Goal: Task Accomplishment & Management: Manage account settings

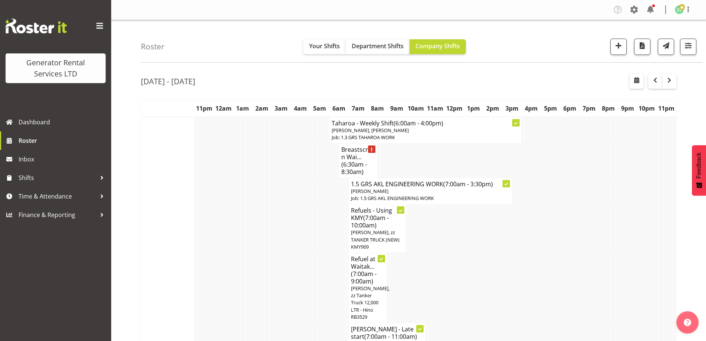
scroll to position [1136, 0]
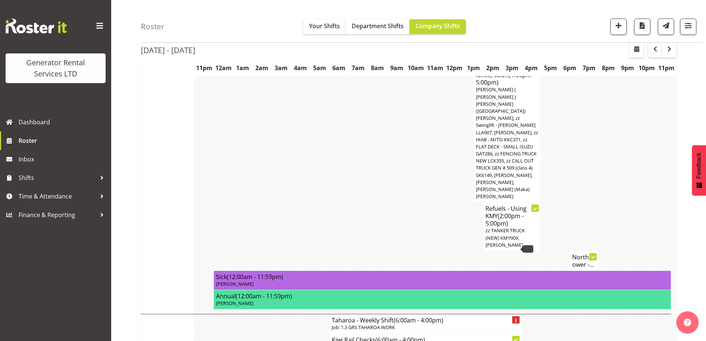
click at [288, 202] on td at bounding box center [288, 226] width 5 height 49
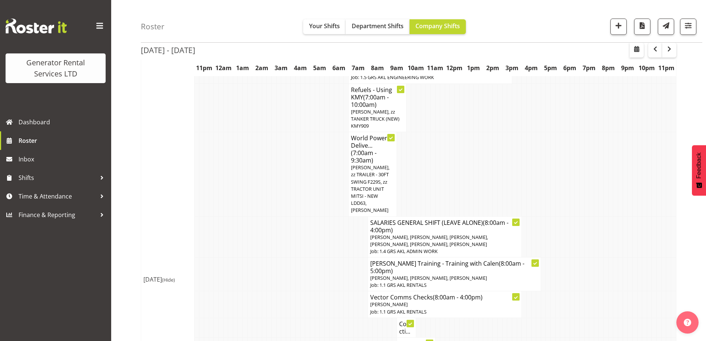
scroll to position [803, 0]
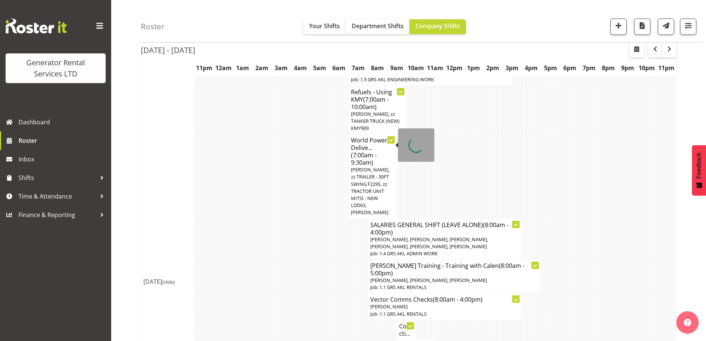
click at [373, 166] on span "[PERSON_NAME], zz TRAILER - 30FT SWING F229S, zz TRACTOR UNIT MITSI - NEW LDD63…" at bounding box center [370, 190] width 39 height 49
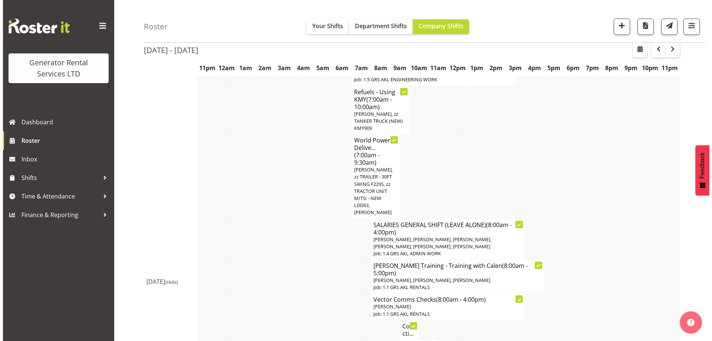
scroll to position [799, 0]
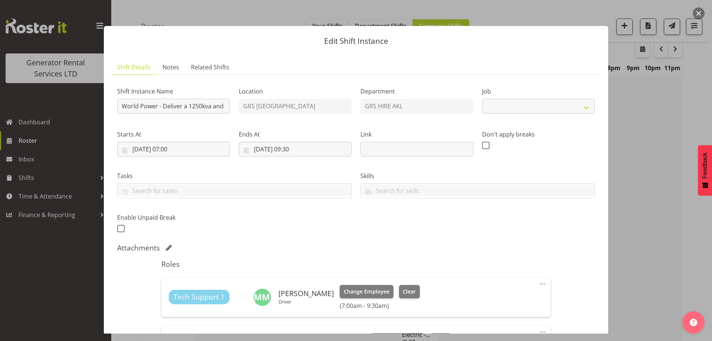
select select "9"
click at [653, 236] on div at bounding box center [356, 170] width 712 height 341
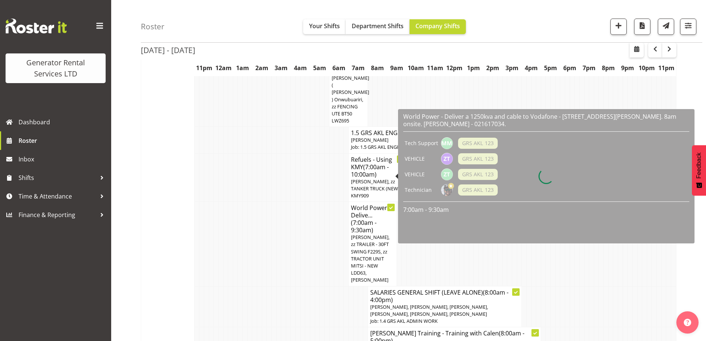
scroll to position [766, 0]
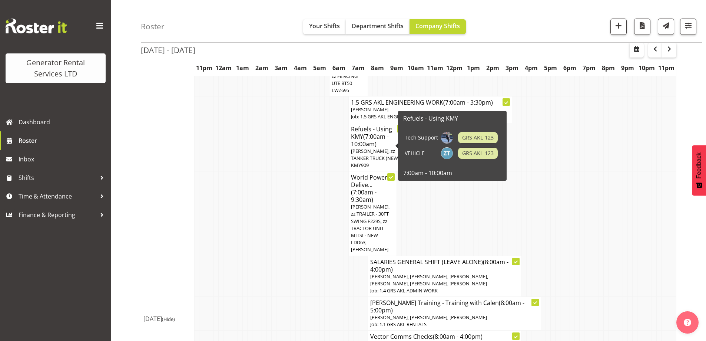
click at [307, 204] on td at bounding box center [308, 213] width 5 height 84
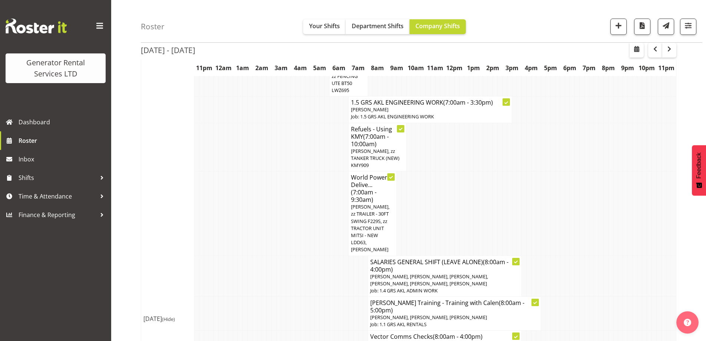
click at [286, 171] on td at bounding box center [283, 213] width 5 height 84
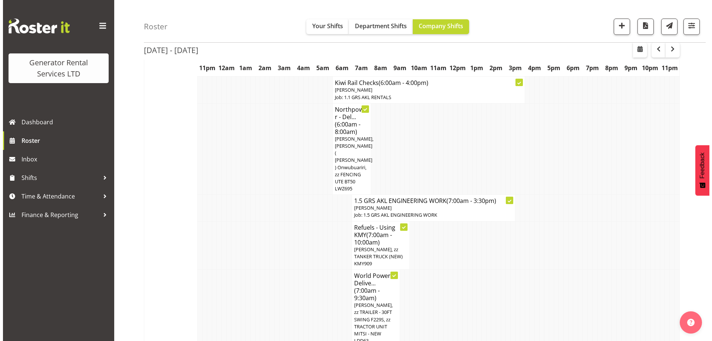
scroll to position [654, 0]
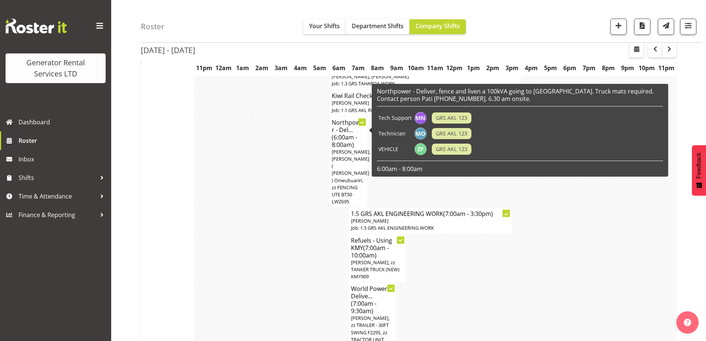
click at [339, 148] on span "[PERSON_NAME], [PERSON_NAME] ( [PERSON_NAME] ) Onwubuariri, zz FENCING UTE BT50…" at bounding box center [351, 176] width 39 height 56
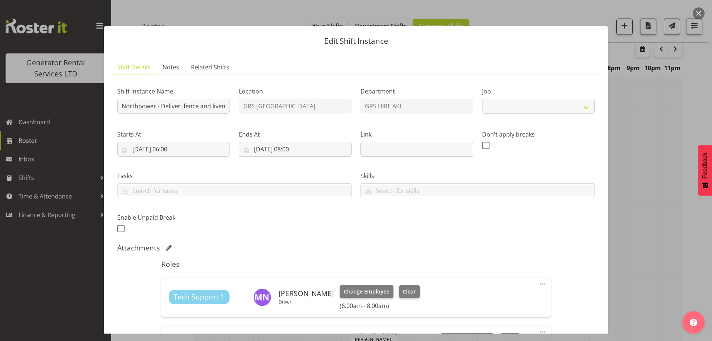
select select "7504"
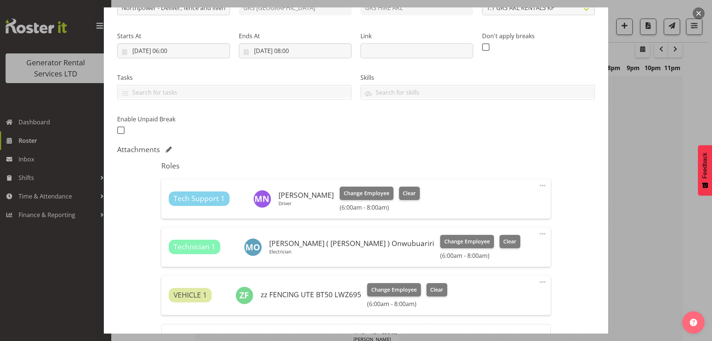
scroll to position [111, 0]
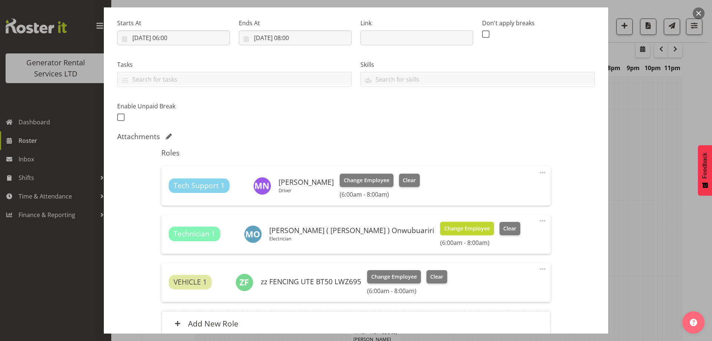
click at [444, 230] on span "Change Employee" at bounding box center [467, 228] width 46 height 8
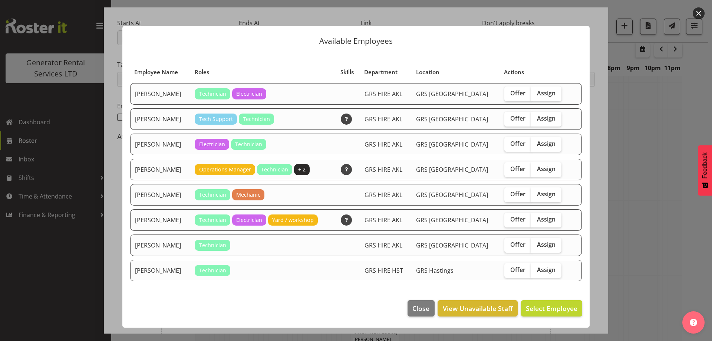
click at [691, 232] on div at bounding box center [356, 170] width 712 height 341
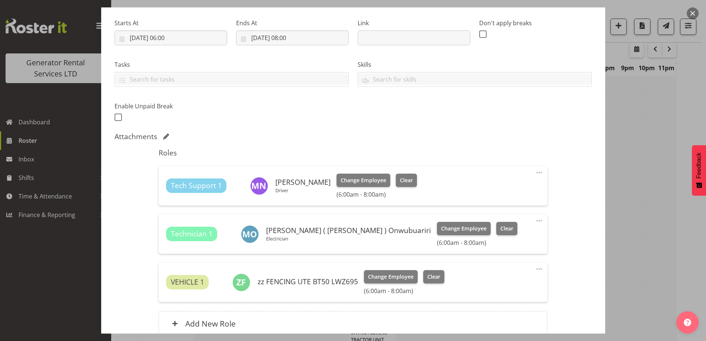
click at [535, 219] on span at bounding box center [539, 220] width 9 height 9
click at [494, 236] on link "Edit" at bounding box center [508, 236] width 71 height 13
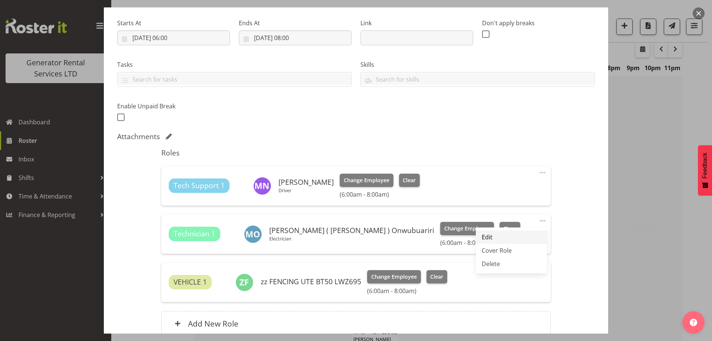
select select "7"
select select "2025"
select select "8"
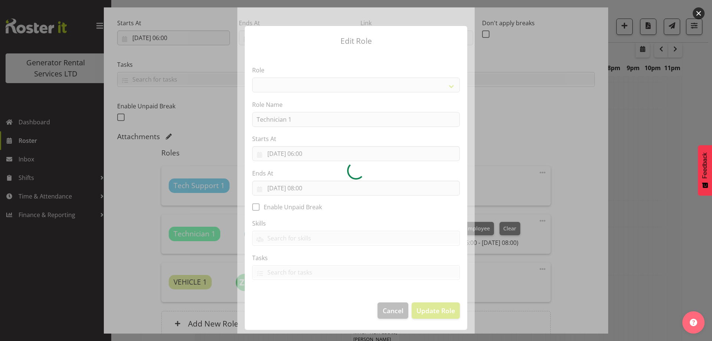
select select "21"
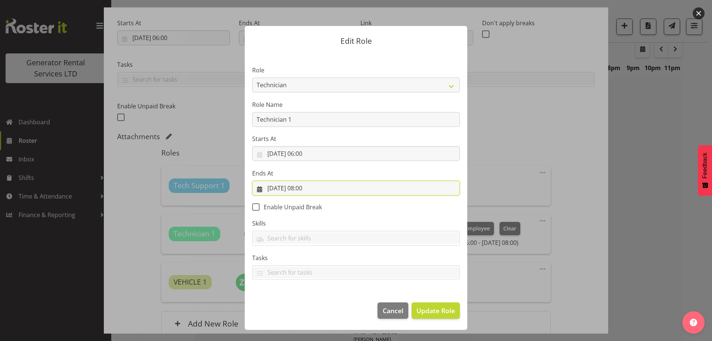
click at [325, 191] on input "[DATE] 08:00" at bounding box center [356, 188] width 208 height 15
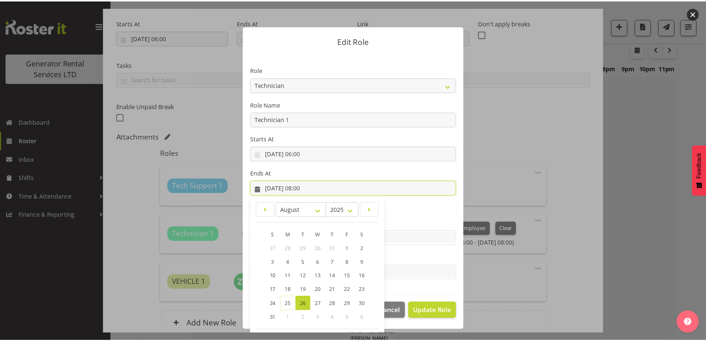
scroll to position [32, 0]
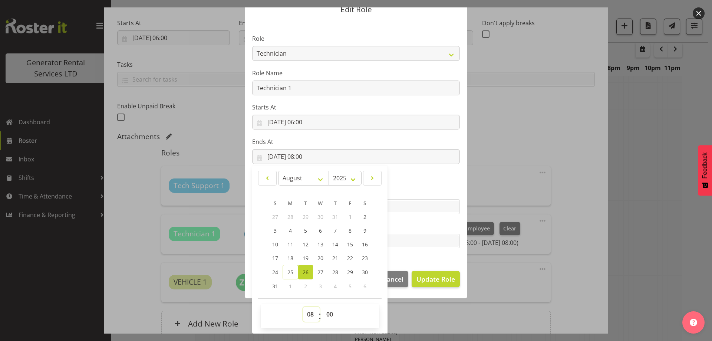
drag, startPoint x: 310, startPoint y: 316, endPoint x: 310, endPoint y: 311, distance: 4.1
click at [310, 314] on select "00 01 02 03 04 05 06 07 08 09 10 11 12 13 14 15 16 17 18 19 20 21 22 23" at bounding box center [311, 314] width 17 height 15
click at [326, 315] on select "00 01 02 03 04 05 06 07 08 09 10 11 12 13 14 15 16 17 18 19 20 21 22 23 24 25 2…" at bounding box center [330, 314] width 17 height 15
click at [307, 310] on select "00 01 02 03 04 05 06 07 08 09 10 11 12 13 14 15 16 17 18 19 20 21 22 23" at bounding box center [311, 314] width 17 height 15
select select "7"
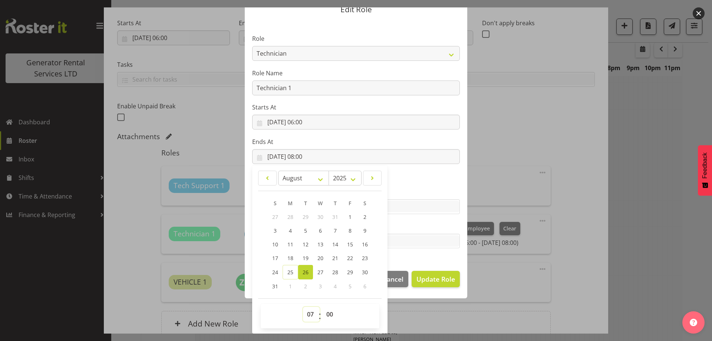
click at [303, 307] on select "00 01 02 03 04 05 06 07 08 09 10 11 12 13 14 15 16 17 18 19 20 21 22 23" at bounding box center [311, 314] width 17 height 15
type input "[DATE] 07:00"
click at [326, 316] on select "00 01 02 03 04 05 06 07 08 09 10 11 12 13 14 15 16 17 18 19 20 21 22 23 24 25 2…" at bounding box center [330, 314] width 17 height 15
select select "30"
click at [322, 307] on select "00 01 02 03 04 05 06 07 08 09 10 11 12 13 14 15 16 17 18 19 20 21 22 23 24 25 2…" at bounding box center [330, 314] width 17 height 15
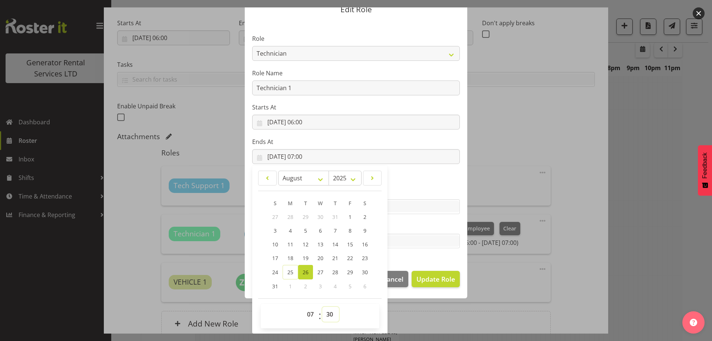
type input "[DATE] 07:30"
click at [420, 277] on span "Update Role" at bounding box center [435, 279] width 39 height 10
select select
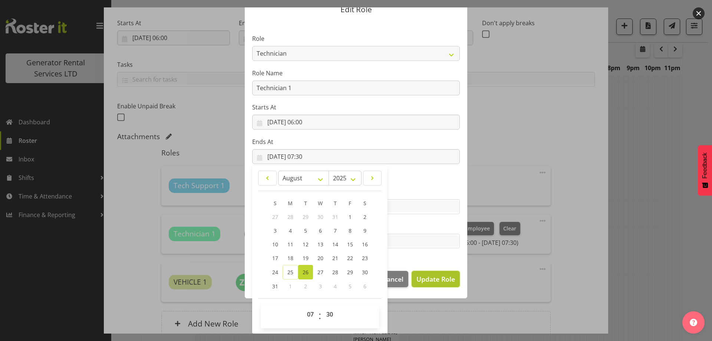
select select
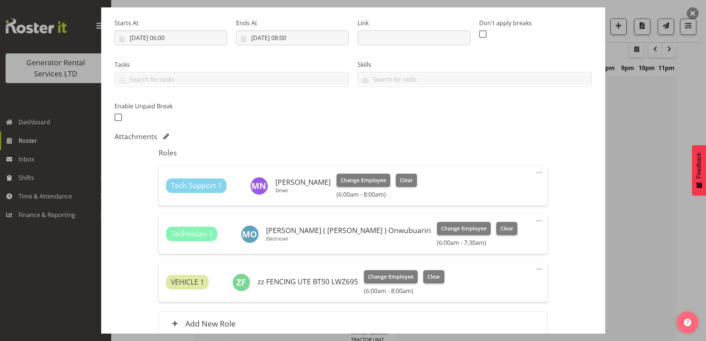
scroll to position [180, 0]
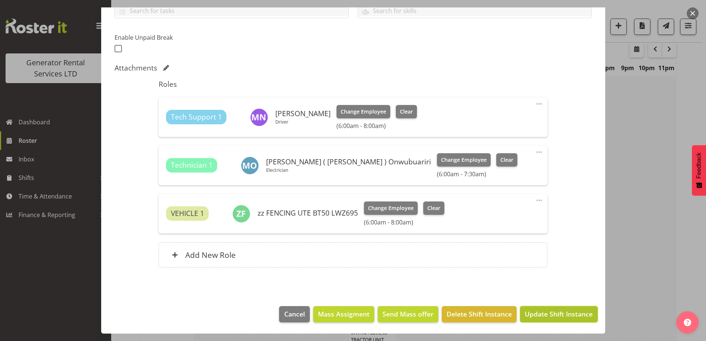
click at [541, 310] on span "Update Shift Instance" at bounding box center [559, 314] width 68 height 10
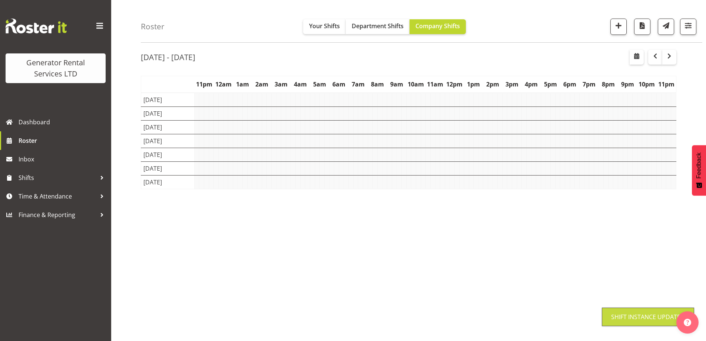
scroll to position [24, 0]
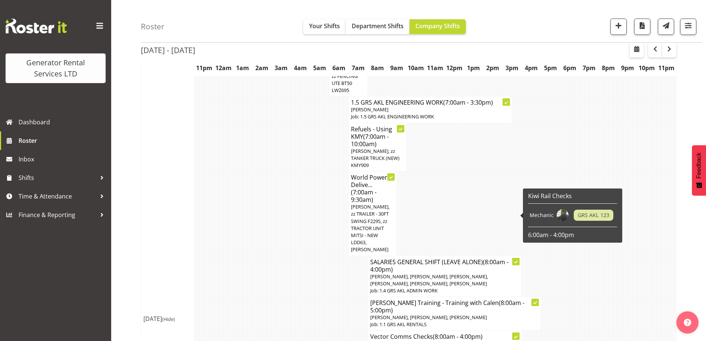
click at [285, 255] on td at bounding box center [283, 275] width 5 height 41
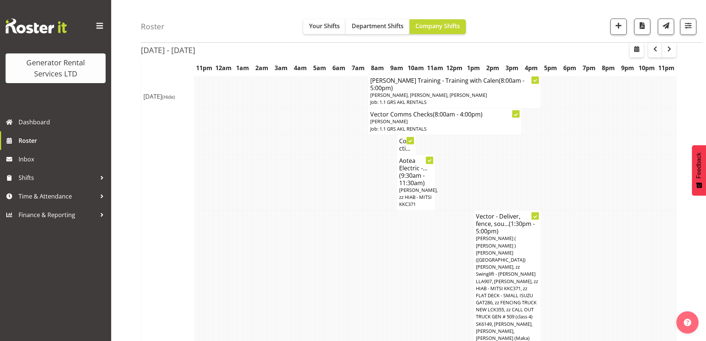
scroll to position [988, 0]
click at [475, 210] on td "Vector - Deliver, fence, sou... (1:30pm - 5:00pm) [PERSON_NAME] ( [PERSON_NAME]…" at bounding box center [507, 280] width 67 height 141
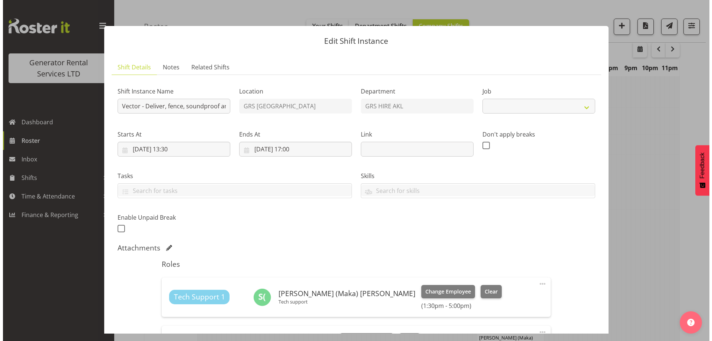
scroll to position [985, 0]
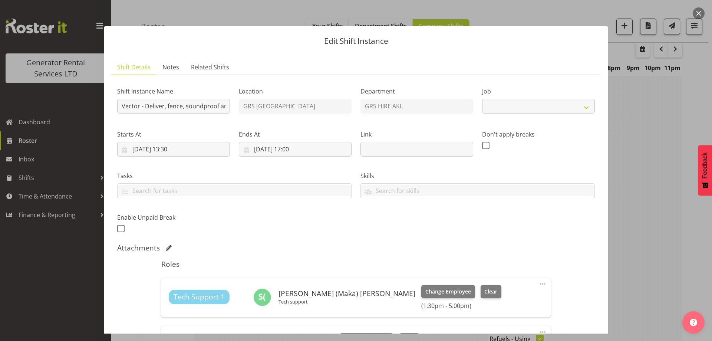
select select "9"
drag, startPoint x: 196, startPoint y: 107, endPoint x: 248, endPoint y: 113, distance: 52.3
click at [248, 113] on div "Shift Instance Name Vector - Deliver, fence, soundproof and put online 500kva t…" at bounding box center [356, 157] width 486 height 162
click at [200, 108] on input "Vector - Deliver, fence, soundproof and put online 500kva truck, 500kva contain…" at bounding box center [173, 106] width 113 height 15
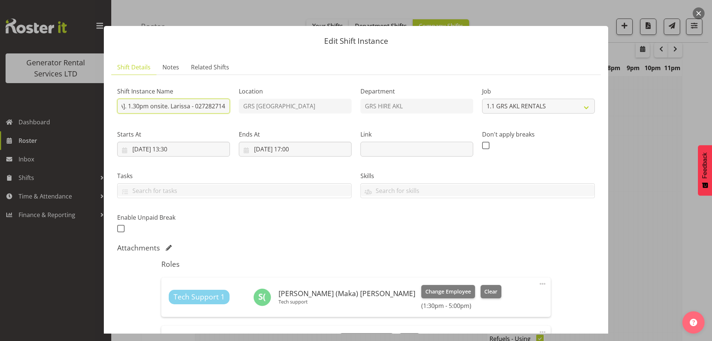
click at [191, 108] on input "Vector - Deliver, fence, soundproof and put online 500kva truck, 500kva contain…" at bounding box center [173, 106] width 113 height 15
drag, startPoint x: 188, startPoint y: 107, endPoint x: 167, endPoint y: 106, distance: 21.1
click at [167, 106] on input "Vector - Deliver, fence, soundproof and put online 500kva truck, 500kva contain…" at bounding box center [173, 106] width 113 height 15
click at [163, 106] on input "Vector - Deliver, fence, soundproof and put online 500kva truck, 500kva contain…" at bounding box center [173, 106] width 113 height 15
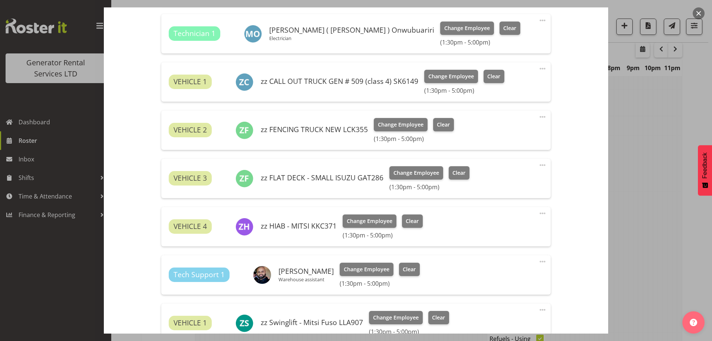
scroll to position [565, 0]
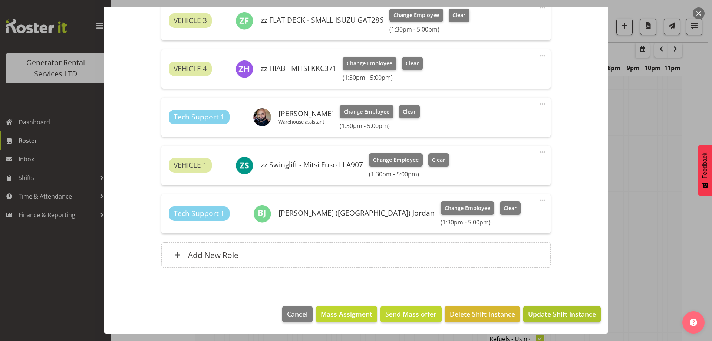
type input "Vector - Deliver, fence, soundproof and put online 500kva truck, 500kva contain…"
click at [555, 316] on span "Update Shift Instance" at bounding box center [562, 314] width 68 height 10
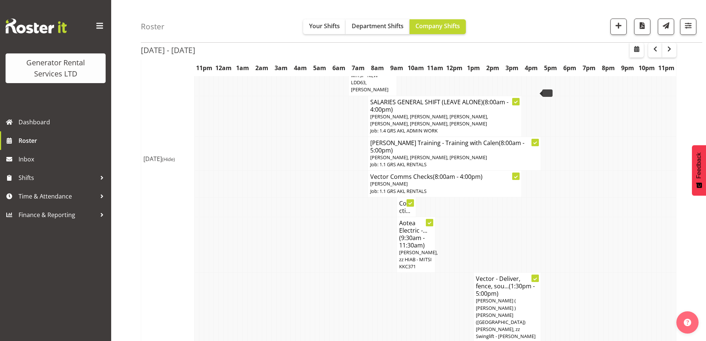
scroll to position [914, 0]
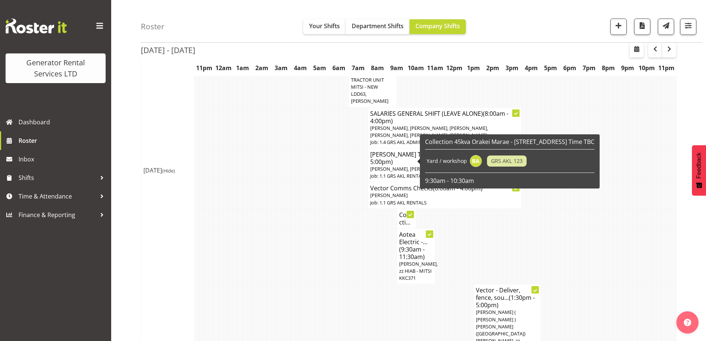
click at [404, 211] on h4 "Collecti..." at bounding box center [406, 218] width 14 height 15
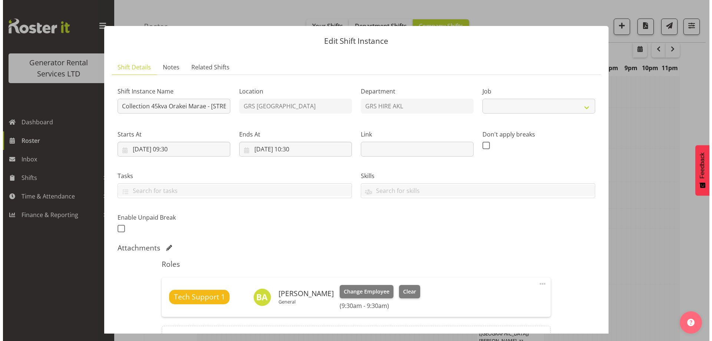
scroll to position [911, 0]
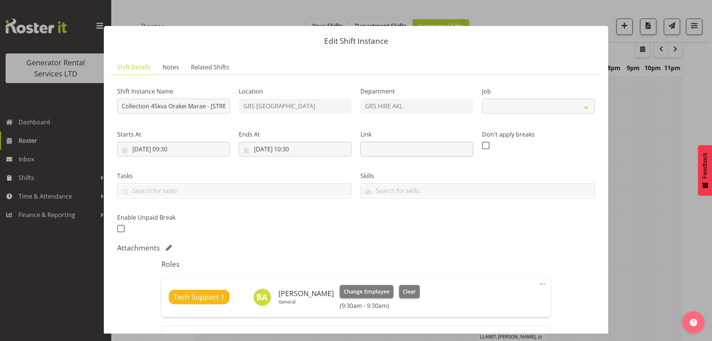
select select "9"
drag, startPoint x: 204, startPoint y: 106, endPoint x: 351, endPoint y: 131, distance: 149.2
click at [351, 131] on div "Shift Instance Name Collection 45kva Orakei Marae - [STREET_ADDRESS] Time TBC L…" at bounding box center [356, 157] width 486 height 162
click at [202, 106] on input "Collection 45kva Orakei Marae - [STREET_ADDRESS] Time TBC" at bounding box center [173, 106] width 113 height 15
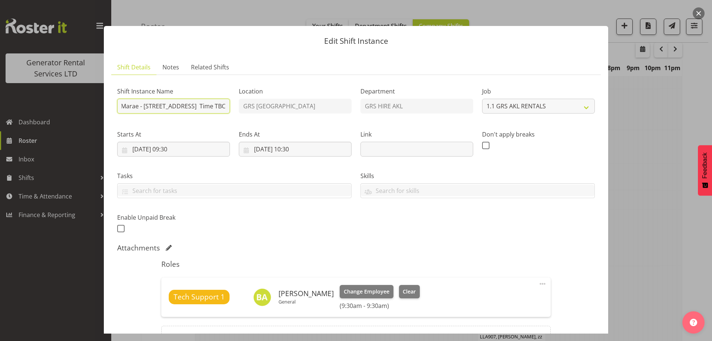
drag, startPoint x: 198, startPoint y: 106, endPoint x: 322, endPoint y: 125, distance: 125.3
click at [322, 125] on div "Shift Instance Name Collection 45kva Orakei Marae - [STREET_ADDRESS] Time TBC L…" at bounding box center [356, 157] width 486 height 162
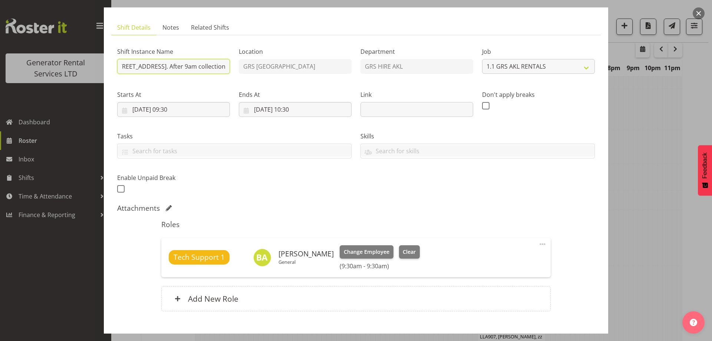
scroll to position [83, 0]
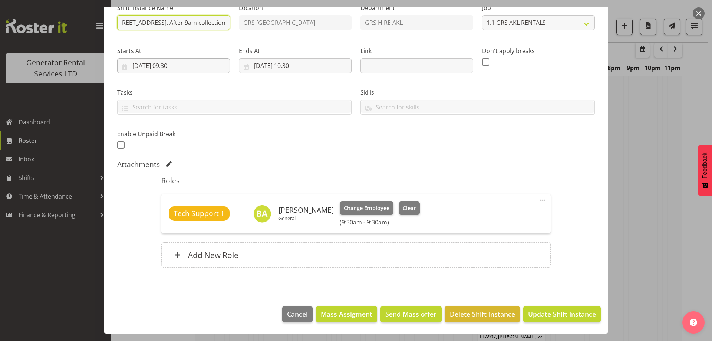
type input "Collection [STREET_ADDRESS]. After 9am collection"
click at [190, 67] on input "[DATE] 09:30" at bounding box center [173, 65] width 113 height 15
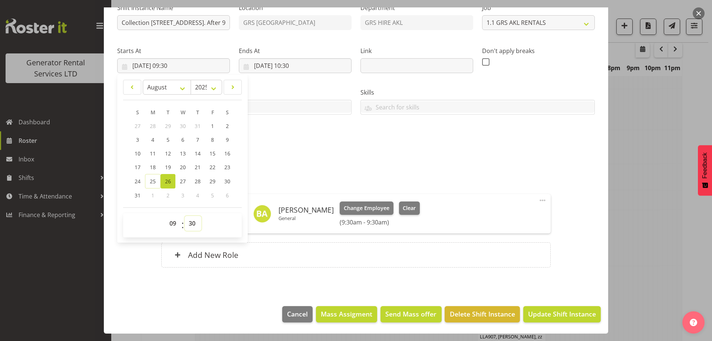
drag, startPoint x: 195, startPoint y: 224, endPoint x: 196, endPoint y: 218, distance: 6.7
click at [195, 224] on select "00 01 02 03 04 05 06 07 08 09 10 11 12 13 14 15 16 17 18 19 20 21 22 23 24 25 2…" at bounding box center [193, 223] width 17 height 15
select select "0"
click at [185, 216] on select "00 01 02 03 04 05 06 07 08 09 10 11 12 13 14 15 16 17 18 19 20 21 22 23 24 25 2…" at bounding box center [193, 223] width 17 height 15
type input "[DATE] 09:00"
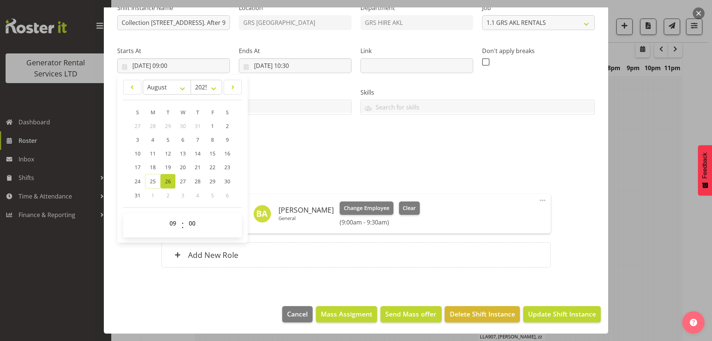
click at [374, 164] on div "Attachments" at bounding box center [356, 164] width 478 height 9
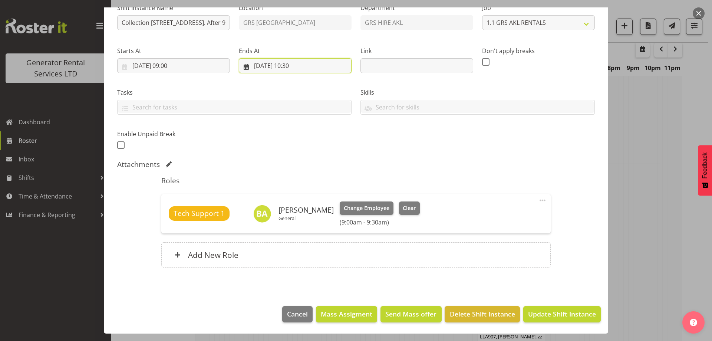
click at [319, 65] on input "[DATE] 10:30" at bounding box center [295, 65] width 113 height 15
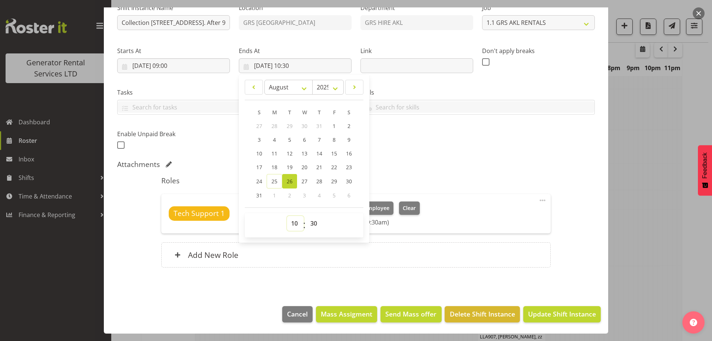
click at [294, 224] on select "00 01 02 03 04 05 06 07 08 09 10 11 12 13 14 15 16 17 18 19 20 21 22 23" at bounding box center [295, 223] width 17 height 15
select select "11"
click at [287, 216] on select "00 01 02 03 04 05 06 07 08 09 10 11 12 13 14 15 16 17 18 19 20 21 22 23" at bounding box center [295, 223] width 17 height 15
type input "[DATE] 11:30"
drag, startPoint x: 313, startPoint y: 225, endPoint x: 313, endPoint y: 218, distance: 7.0
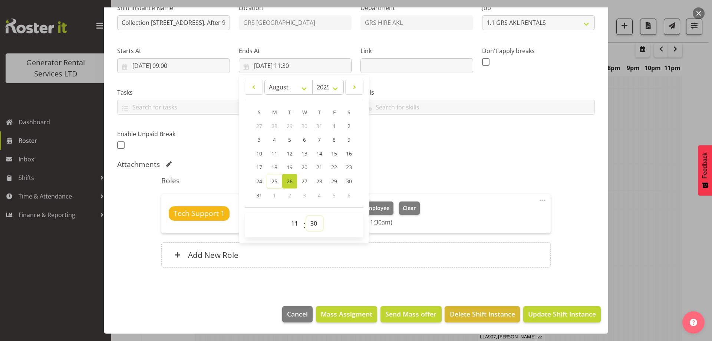
click at [313, 225] on select "00 01 02 03 04 05 06 07 08 09 10 11 12 13 14 15 16 17 18 19 20 21 22 23 24 25 2…" at bounding box center [314, 223] width 17 height 15
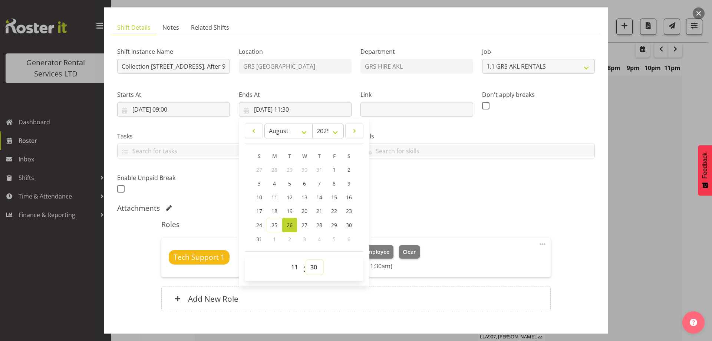
scroll to position [83, 0]
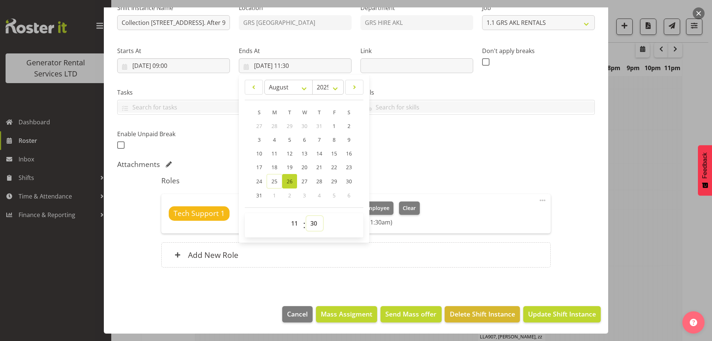
drag, startPoint x: 316, startPoint y: 223, endPoint x: 316, endPoint y: 219, distance: 3.7
click at [316, 223] on select "00 01 02 03 04 05 06 07 08 09 10 11 12 13 14 15 16 17 18 19 20 21 22 23 24 25 2…" at bounding box center [314, 223] width 17 height 15
select select "0"
click at [306, 216] on select "00 01 02 03 04 05 06 07 08 09 10 11 12 13 14 15 16 17 18 19 20 21 22 23 24 25 2…" at bounding box center [314, 223] width 17 height 15
type input "[DATE] 11:00"
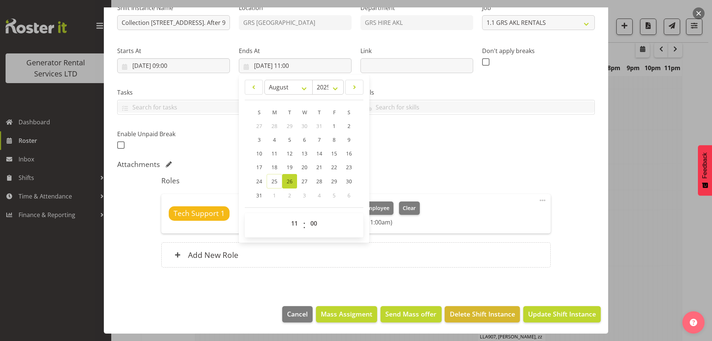
click at [428, 163] on div "Attachments" at bounding box center [356, 164] width 478 height 9
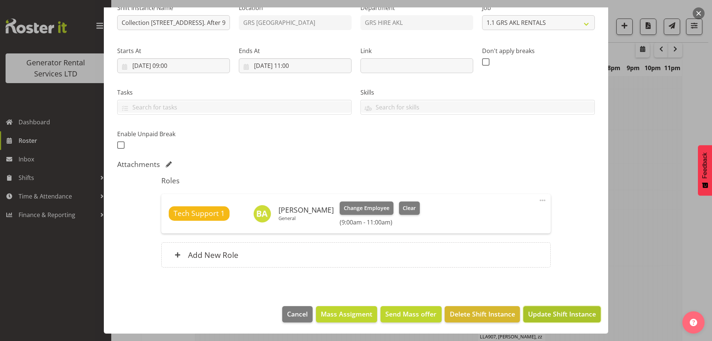
click at [574, 320] on button "Update Shift Instance" at bounding box center [561, 314] width 77 height 16
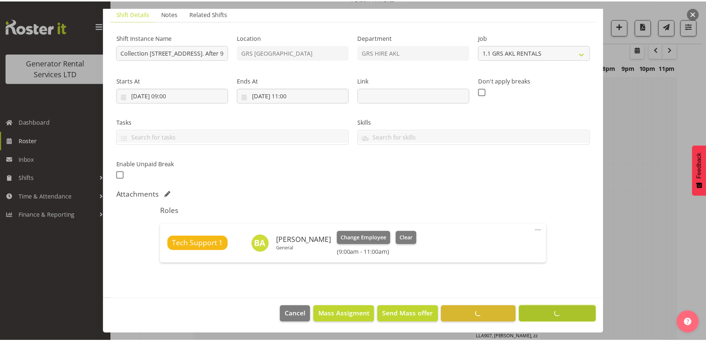
scroll to position [24, 0]
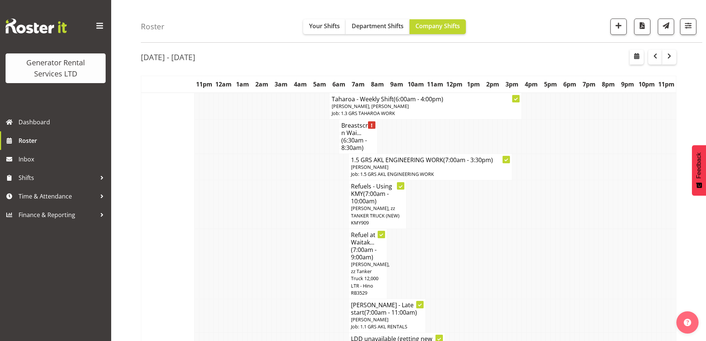
click at [521, 263] on tr "Refuel at Waitak... (7:00am - 9:00am) [PERSON_NAME], zz Tanker Truck 12,000 LTR…" at bounding box center [408, 263] width 535 height 70
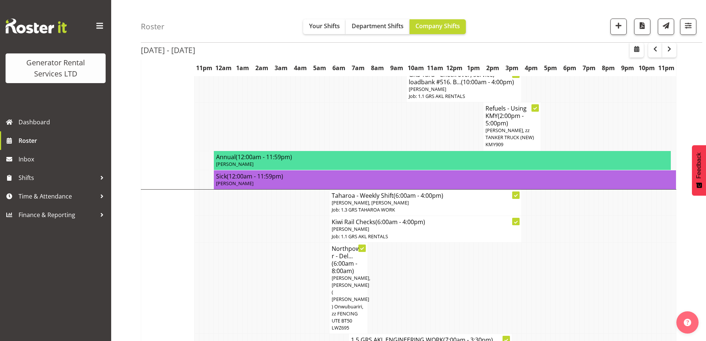
scroll to position [580, 0]
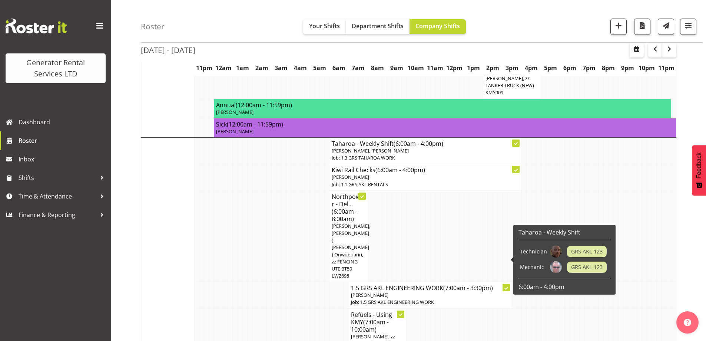
click at [500, 231] on td at bounding box center [500, 236] width 5 height 92
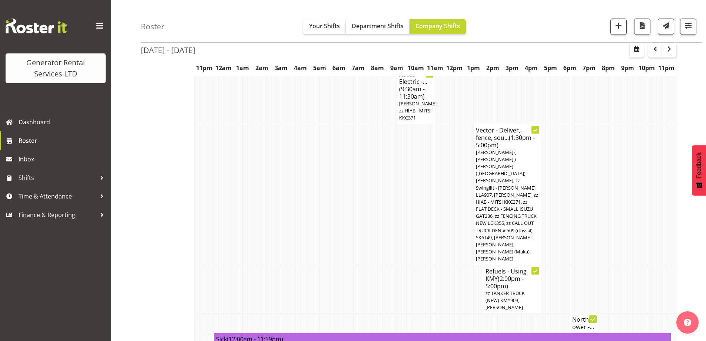
scroll to position [1099, 0]
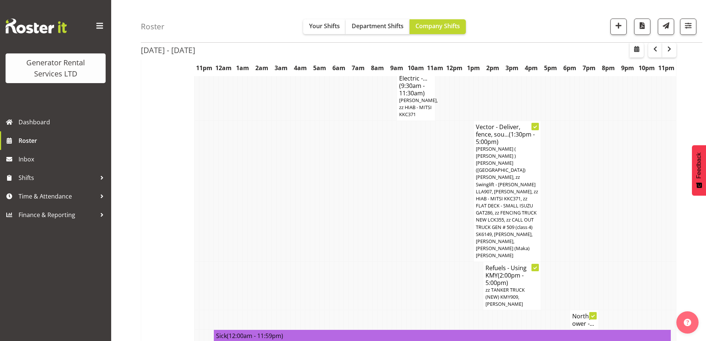
click at [617, 163] on td at bounding box center [616, 191] width 5 height 141
click at [339, 158] on td at bounding box center [341, 191] width 5 height 141
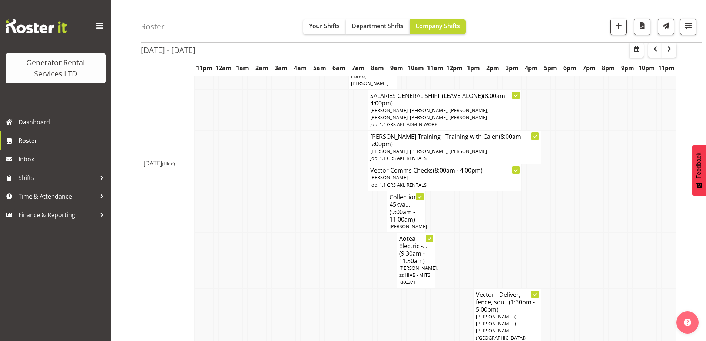
scroll to position [840, 0]
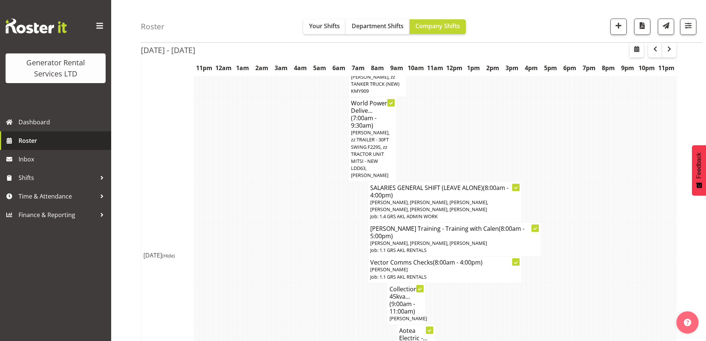
click at [46, 141] on span "Roster" at bounding box center [63, 140] width 89 height 11
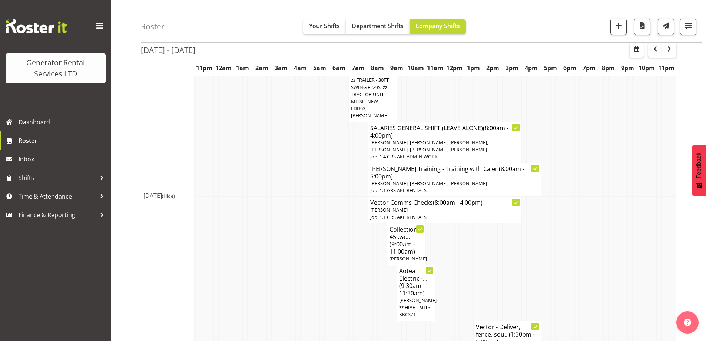
scroll to position [1038, 0]
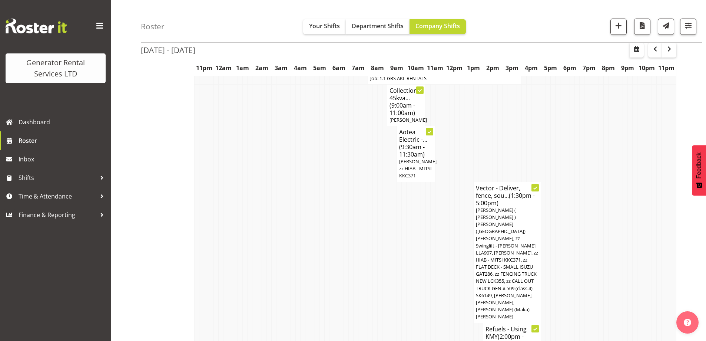
click at [287, 228] on tr "Vector - Deliver, fence, sou... (1:30pm - 5:00pm) [PERSON_NAME] ( [PERSON_NAME]…" at bounding box center [408, 252] width 535 height 141
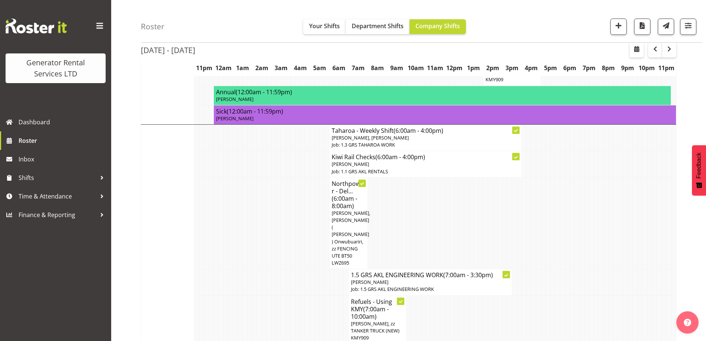
scroll to position [408, 0]
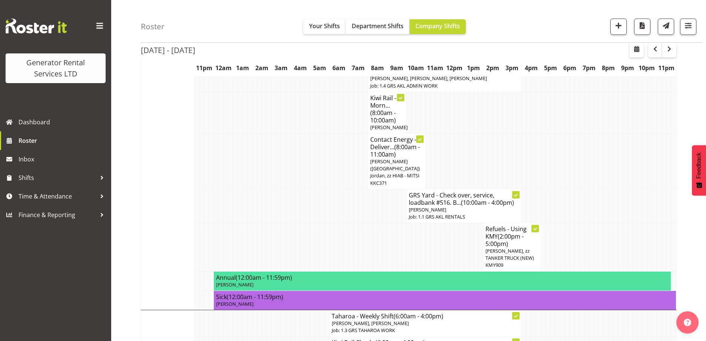
click at [567, 111] on td at bounding box center [567, 113] width 5 height 42
click at [285, 223] on td at bounding box center [283, 247] width 5 height 49
click at [255, 144] on td at bounding box center [255, 161] width 5 height 56
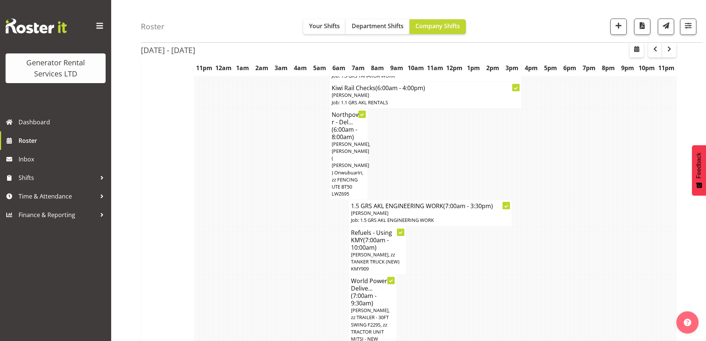
scroll to position [779, 0]
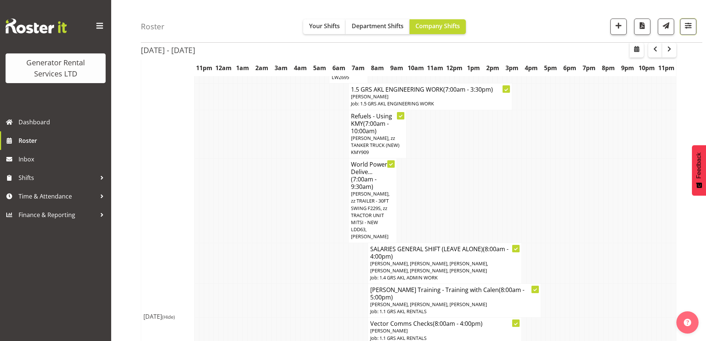
click at [690, 28] on span "button" at bounding box center [689, 26] width 10 height 10
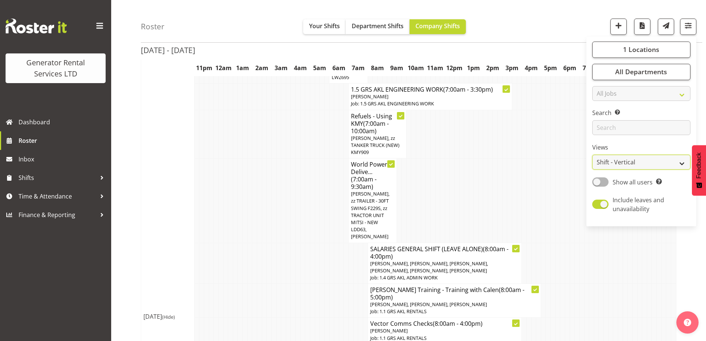
click at [633, 161] on select "Staff Role Shift - Horizontal Shift - Vertical Staff - Location" at bounding box center [642, 162] width 98 height 15
select select "role"
click at [593, 155] on select "Staff Role Shift - Horizontal Shift - Vertical Staff - Location" at bounding box center [642, 162] width 98 height 15
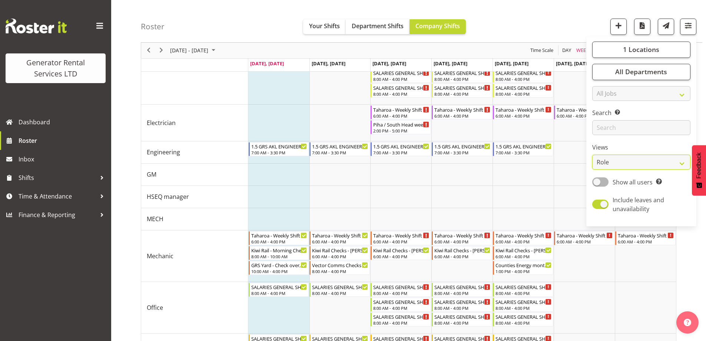
scroll to position [716, 0]
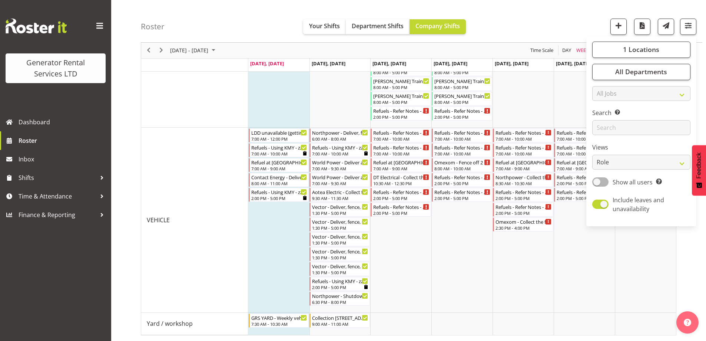
click at [572, 34] on div "Roster Your Shifts Department Shifts Company Shifts 1 Locations Clear GRS Auckl…" at bounding box center [422, 21] width 562 height 43
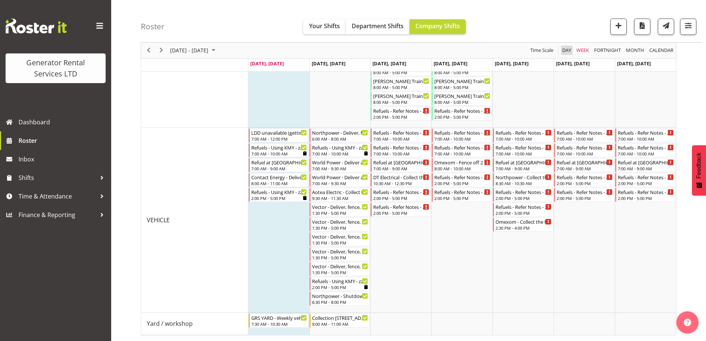
click at [570, 48] on span "Day" at bounding box center [567, 50] width 10 height 9
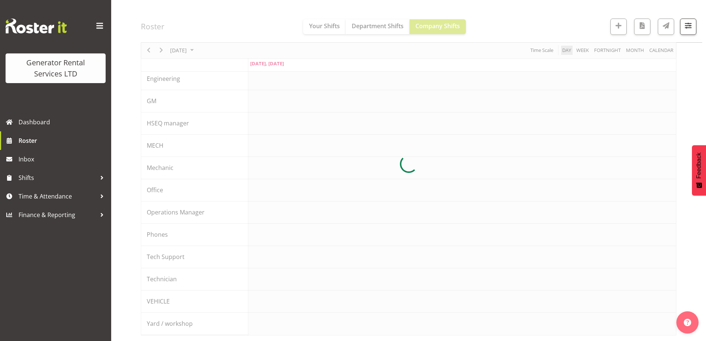
scroll to position [81, 0]
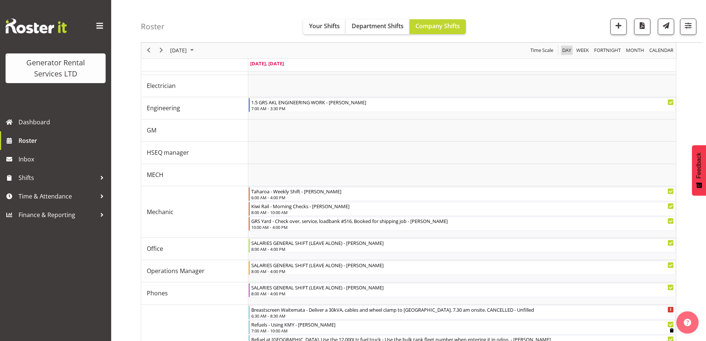
scroll to position [287, 0]
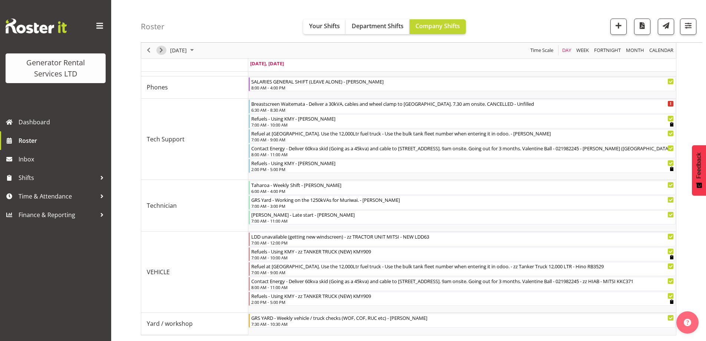
click at [158, 47] on span "Next" at bounding box center [161, 50] width 9 height 9
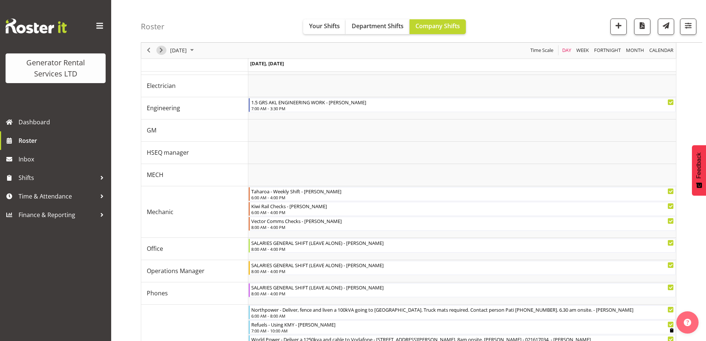
scroll to position [287, 0]
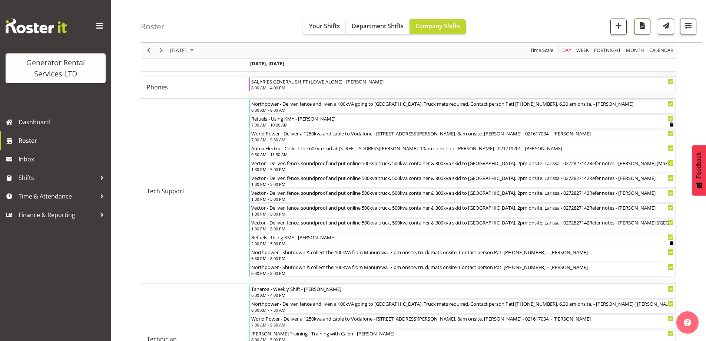
click at [643, 31] on button "button" at bounding box center [642, 27] width 16 height 16
click at [72, 135] on span "Roster" at bounding box center [63, 140] width 89 height 11
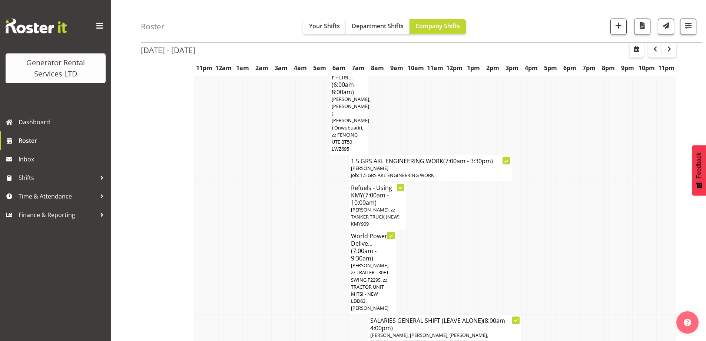
scroll to position [704, 0]
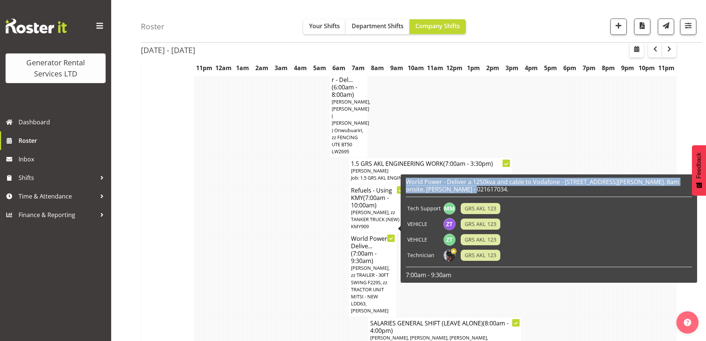
drag, startPoint x: 452, startPoint y: 189, endPoint x: 406, endPoint y: 183, distance: 46.0
click at [406, 183] on h6 "World Power - Deliver a 1250kva and cable to Vodafone - [STREET_ADDRESS][PERSON…" at bounding box center [549, 185] width 286 height 15
copy h6 "World Power - Deliver a 1250kva and cable to Vodafone - [STREET_ADDRESS][PERSON…"
click at [475, 188] on h6 "World Power - Deliver a 1250kva and cable to Vodafone - [STREET_ADDRESS][PERSON…" at bounding box center [549, 185] width 286 height 15
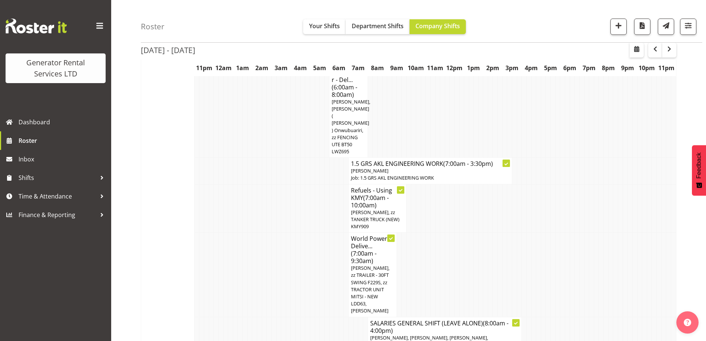
click at [255, 232] on td at bounding box center [255, 274] width 5 height 84
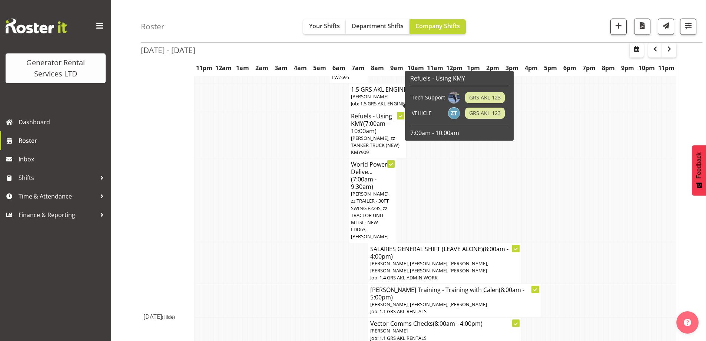
click at [380, 112] on h4 "Refuels - Using KMY (7:00am - 10:00am)" at bounding box center [377, 123] width 53 height 22
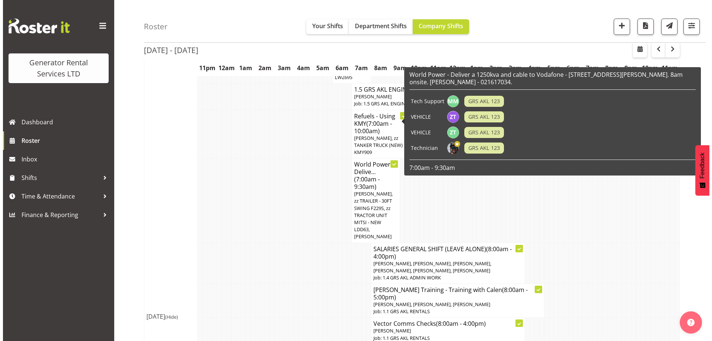
scroll to position [775, 0]
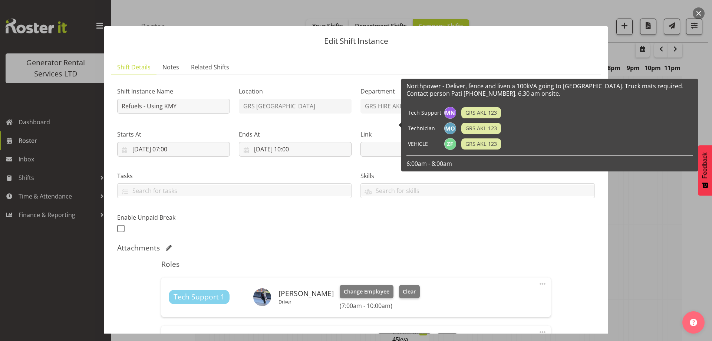
select select "9"
click at [174, 67] on span "Notes" at bounding box center [170, 67] width 17 height 9
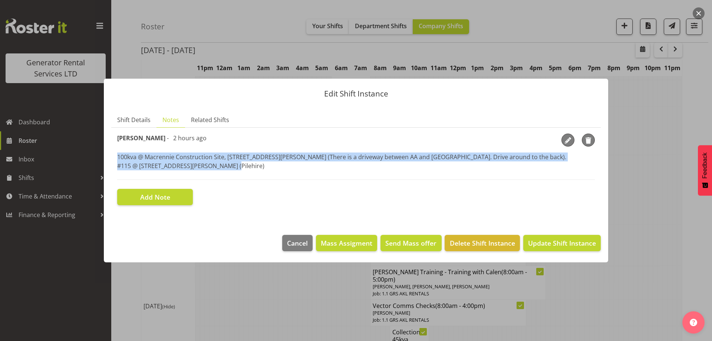
drag, startPoint x: 230, startPoint y: 169, endPoint x: 109, endPoint y: 155, distance: 121.7
click at [109, 155] on section "Shift Details Notes Related Shifts Shift Instance Name Refuels - Using KMY Loca…" at bounding box center [356, 166] width 504 height 122
copy p "100kva @ Macrennie Construction Site, 6 Carr Rd Mt Roskill (There is a driveway…"
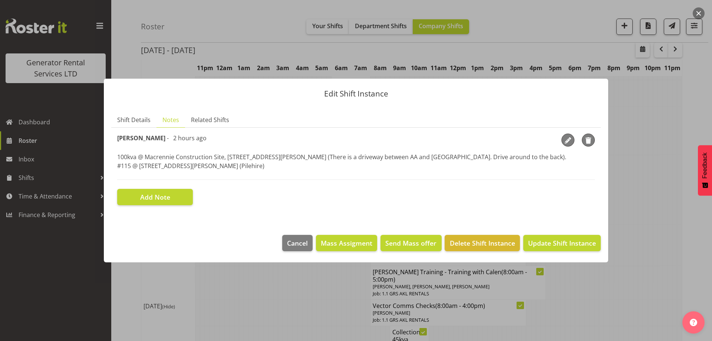
click at [287, 312] on div at bounding box center [356, 170] width 712 height 341
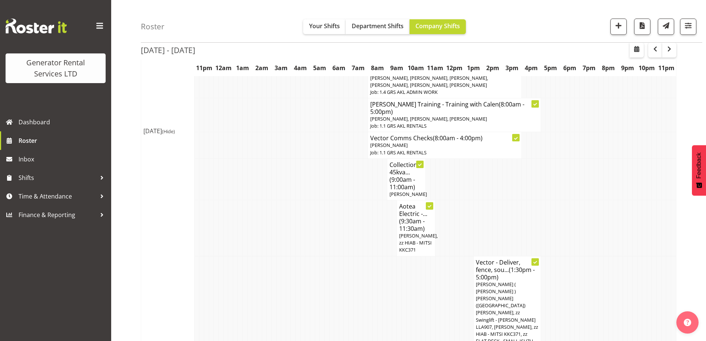
scroll to position [1149, 0]
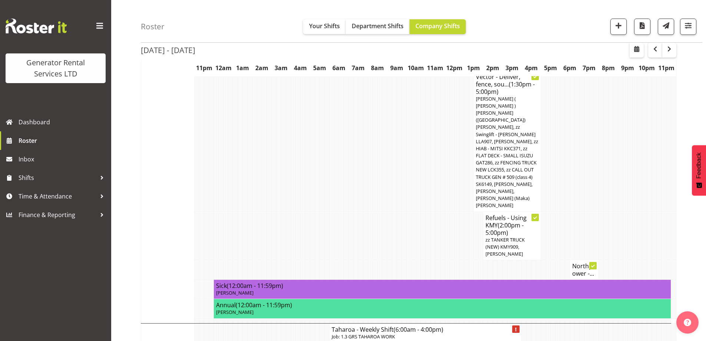
click at [322, 260] on td at bounding box center [322, 270] width 5 height 20
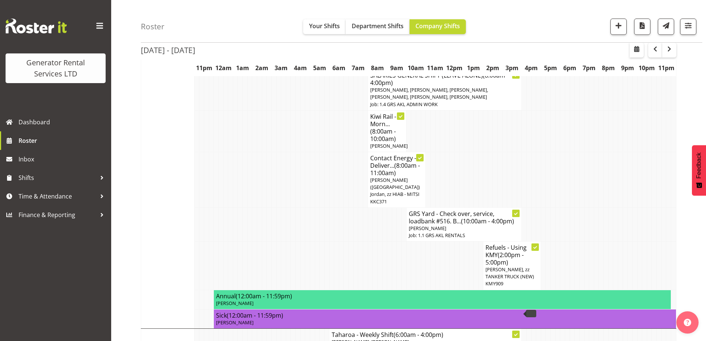
scroll to position [371, 0]
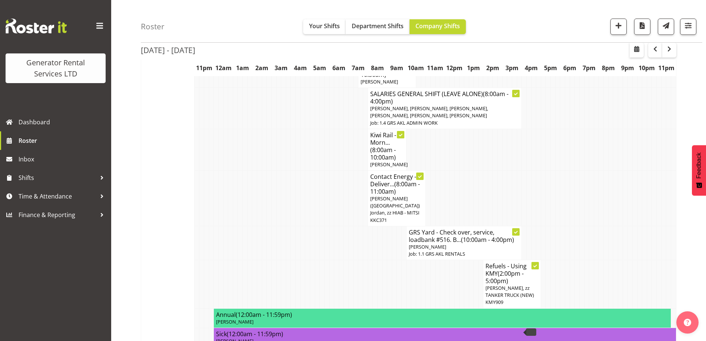
click at [287, 226] on td at bounding box center [288, 243] width 5 height 34
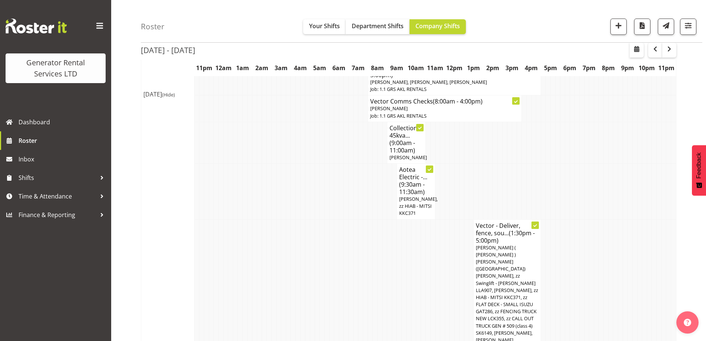
scroll to position [1001, 0]
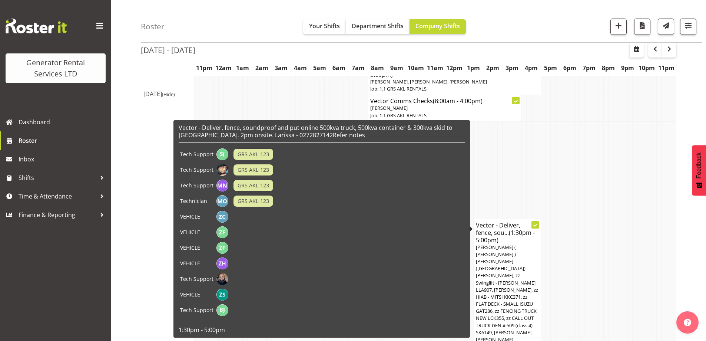
click at [496, 244] on span "[PERSON_NAME] ( [PERSON_NAME] ) [PERSON_NAME] ([GEOGRAPHIC_DATA]) [PERSON_NAME]…" at bounding box center [507, 300] width 62 height 113
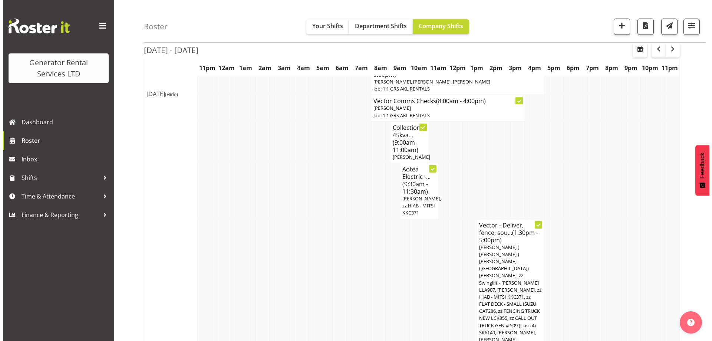
scroll to position [997, 0]
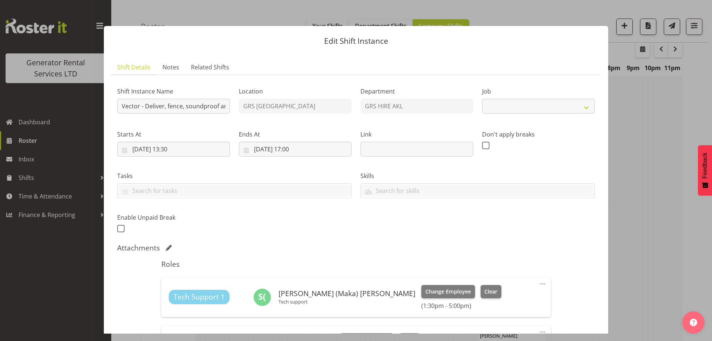
select select "9"
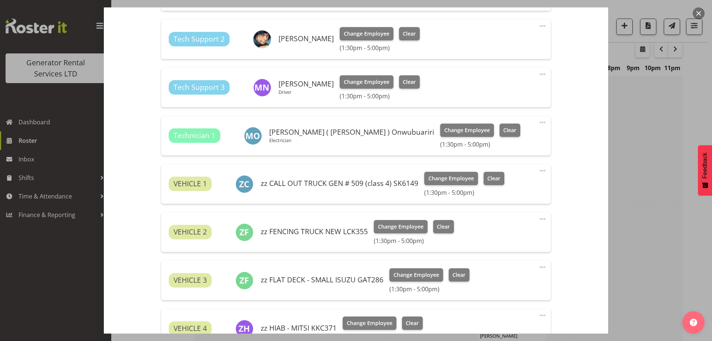
scroll to position [269, 0]
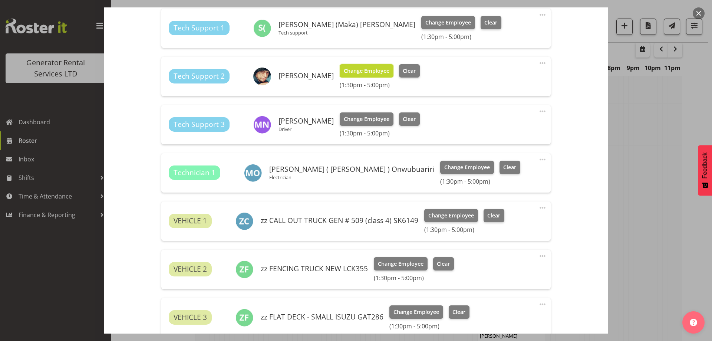
click at [365, 73] on span "Change Employee" at bounding box center [367, 71] width 46 height 8
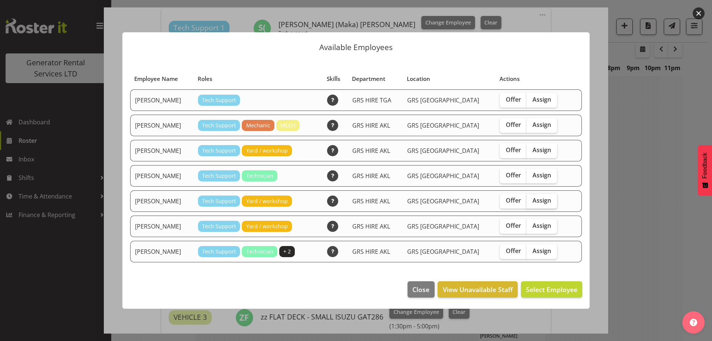
drag, startPoint x: 525, startPoint y: 201, endPoint x: 529, endPoint y: 204, distance: 4.3
click at [532, 202] on span "Assign" at bounding box center [541, 200] width 19 height 7
click at [527, 202] on input "Assign" at bounding box center [529, 200] width 5 height 5
checkbox input "true"
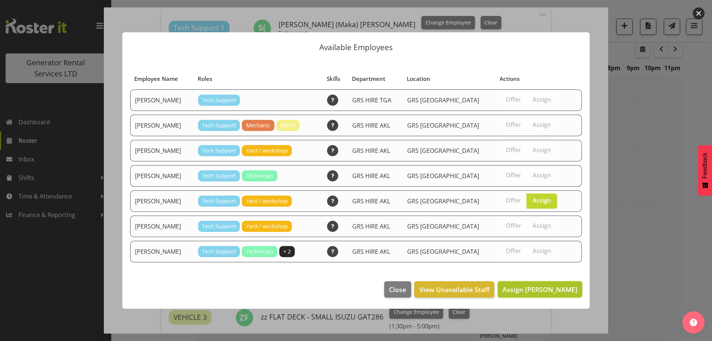
click at [556, 285] on span "Assign Michael Marshall" at bounding box center [539, 289] width 75 height 9
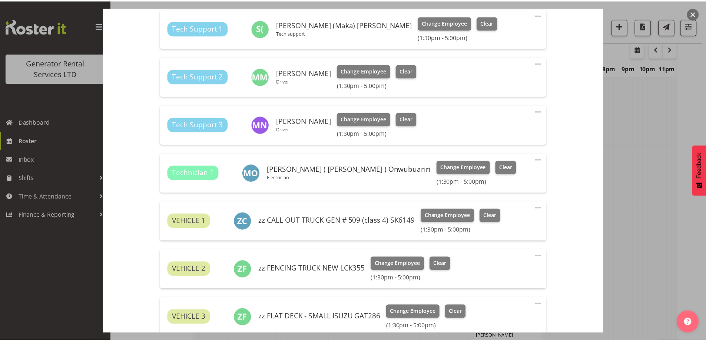
scroll to position [1001, 0]
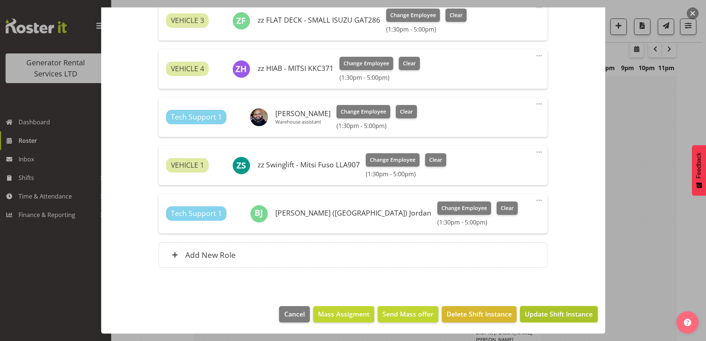
click at [542, 313] on span "Update Shift Instance" at bounding box center [559, 314] width 68 height 10
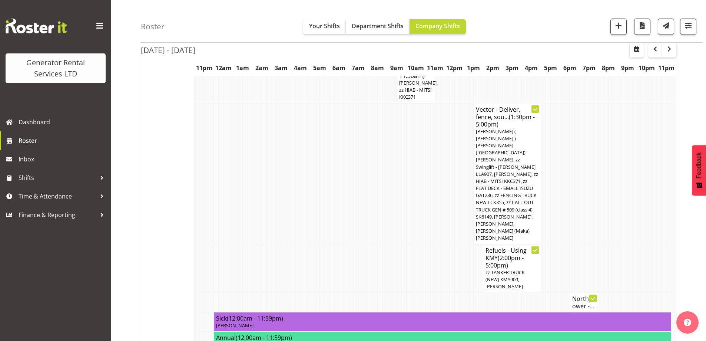
scroll to position [1174, 0]
